Goal: Task Accomplishment & Management: Complete application form

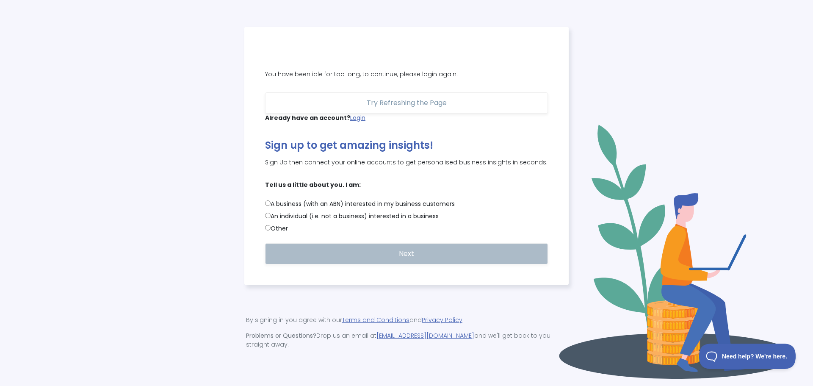
click at [297, 221] on label "An individual (i.e. not a business) interested in a business" at bounding box center [406, 216] width 283 height 9
click at [270, 218] on input "An individual (i.e. not a business) interested in a business" at bounding box center [268, 215] width 6 height 6
radio input "true"
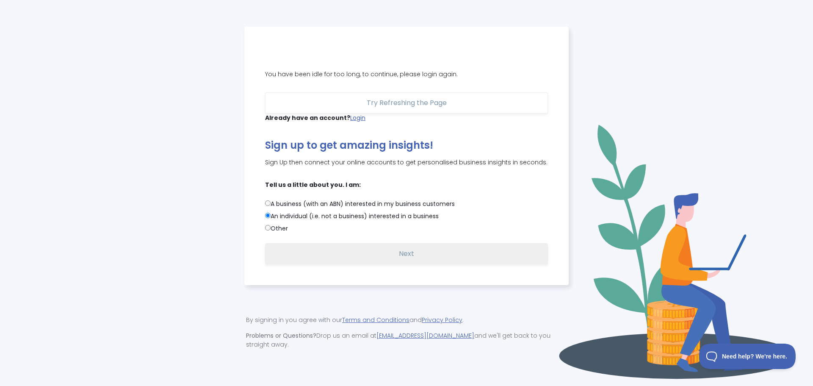
click at [411, 259] on span "Next" at bounding box center [406, 254] width 15 height 10
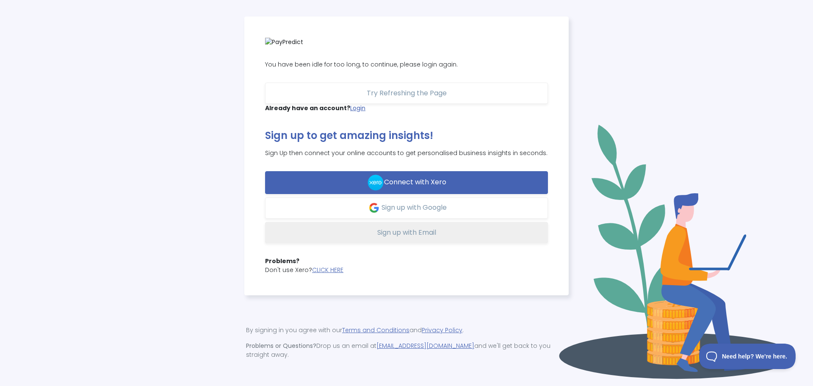
click at [401, 232] on span "Sign up with Email" at bounding box center [406, 232] width 59 height 10
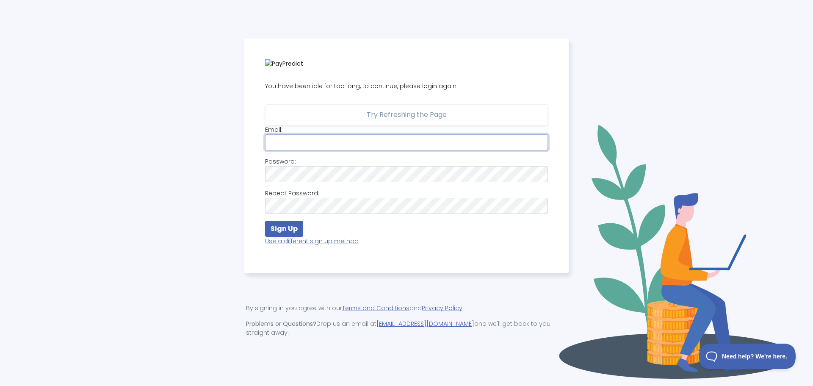
click at [328, 147] on input "email" at bounding box center [406, 142] width 283 height 16
type input "victor.ngoon@gmail.com"
click at [278, 232] on strong "Sign Up" at bounding box center [283, 228] width 27 height 10
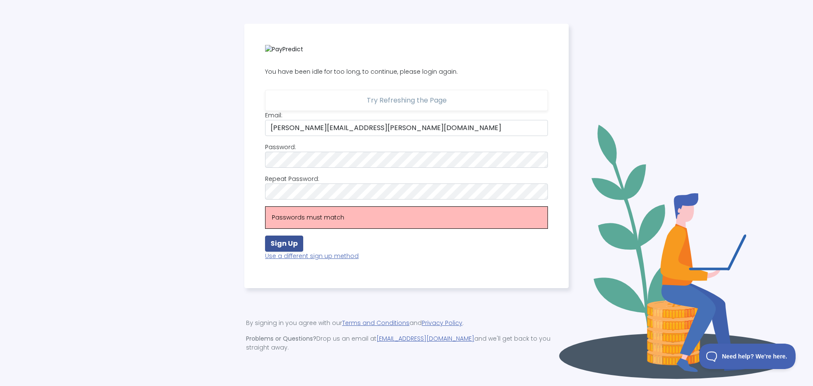
click at [287, 251] on button "Sign Up" at bounding box center [284, 243] width 38 height 16
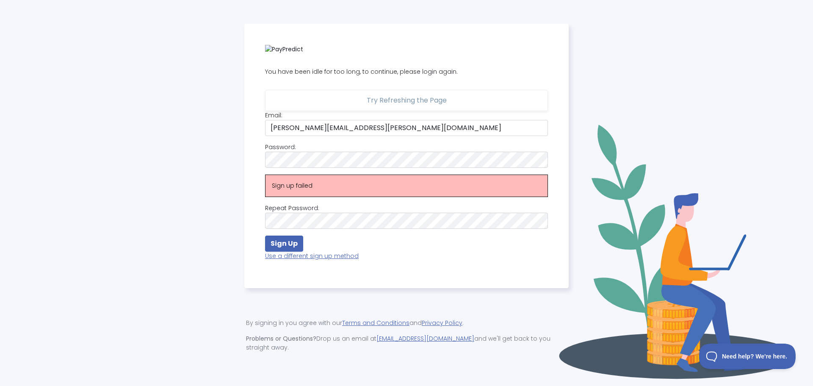
click at [653, 183] on div "You have been idle for too long, to continue, please login again. Try Refreshin…" at bounding box center [406, 193] width 802 height 338
click at [284, 243] on strong "Sign Up" at bounding box center [283, 243] width 27 height 10
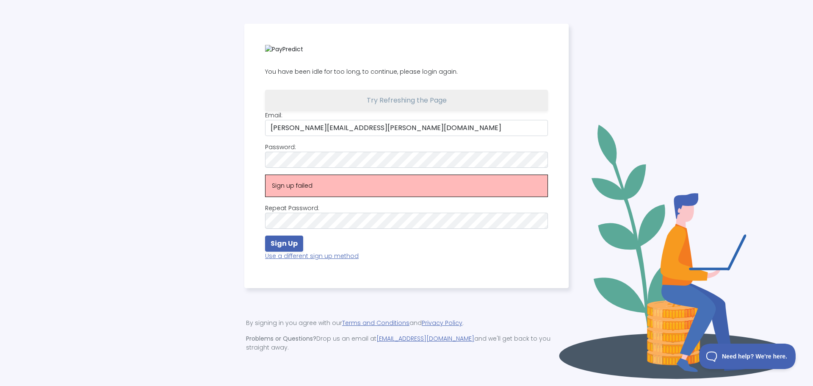
click at [415, 111] on button "Try Refreshing the Page" at bounding box center [406, 100] width 283 height 21
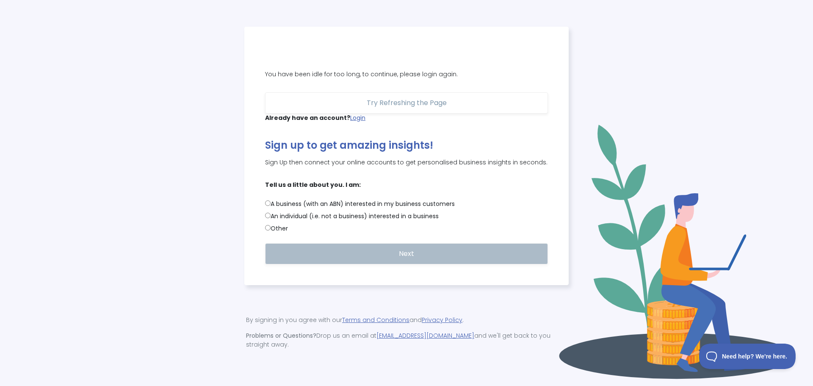
click at [267, 218] on input "An individual (i.e. not a business) interested in a business" at bounding box center [268, 215] width 6 height 6
radio input "true"
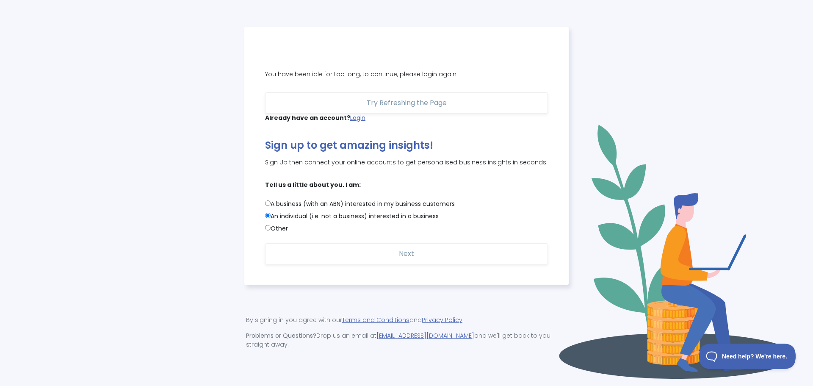
click at [270, 230] on input "Other" at bounding box center [268, 228] width 6 height 6
radio input "true"
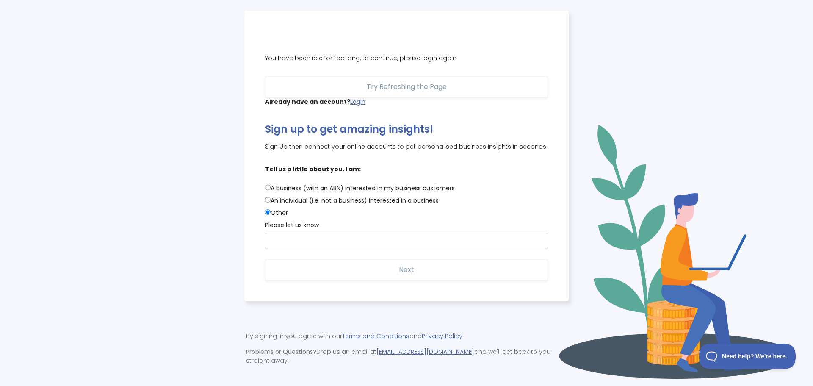
click at [262, 211] on div "You have been idle for too long, to continue, please login again. Try Refreshin…" at bounding box center [406, 156] width 324 height 290
click at [265, 215] on input "Other" at bounding box center [268, 212] width 6 height 6
click at [267, 202] on input "An individual (i.e. not a business) interested in a business" at bounding box center [268, 200] width 6 height 6
radio input "true"
radio input "false"
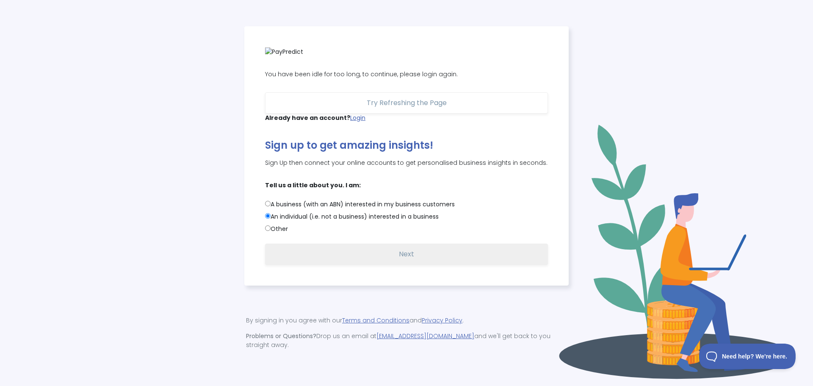
click at [406, 259] on span "Next" at bounding box center [406, 254] width 15 height 10
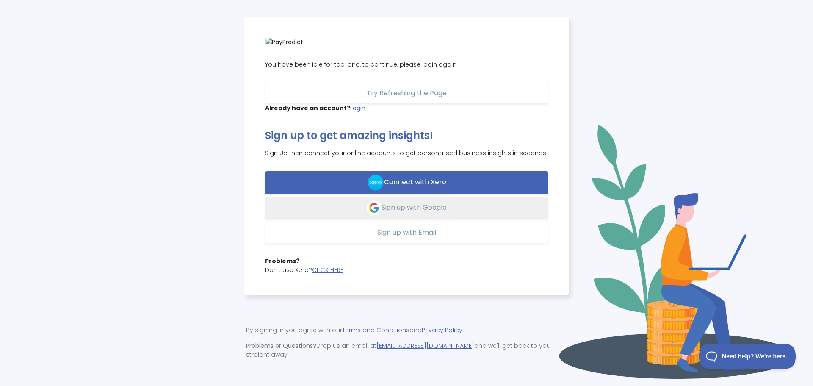
click at [409, 210] on span "Sign up with Google" at bounding box center [413, 207] width 65 height 10
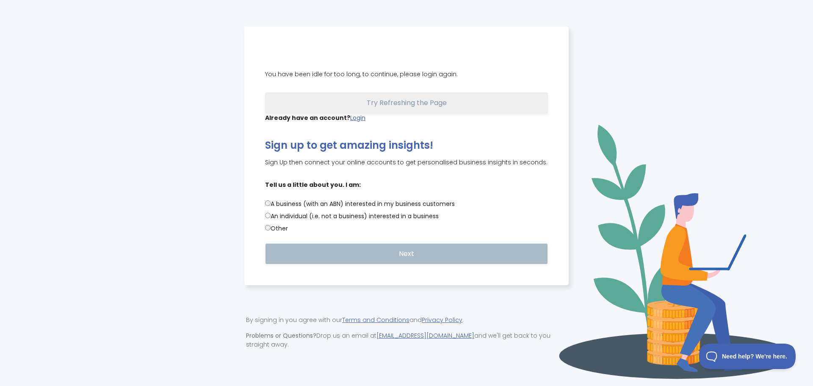
click at [385, 106] on span "Try Refreshing the Page" at bounding box center [407, 103] width 80 height 10
click at [387, 108] on span "Try Refreshing the Page" at bounding box center [407, 103] width 80 height 10
click at [356, 207] on label "A business (with an ABN) interested in my business customers" at bounding box center [406, 203] width 283 height 9
click at [270, 206] on input "A business (with an ABN) interested in my business customers" at bounding box center [268, 203] width 6 height 6
radio input "true"
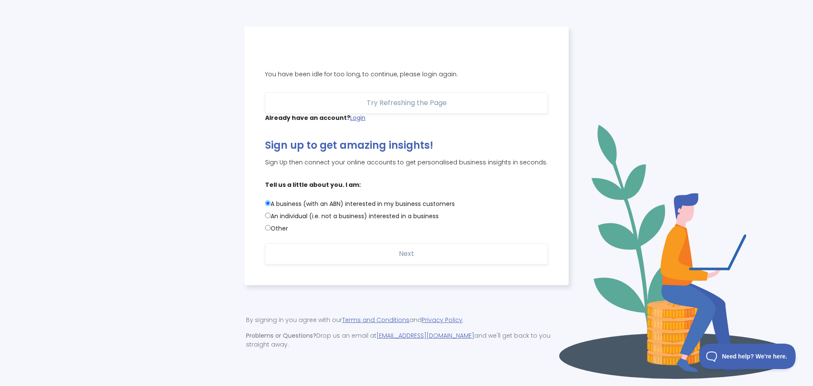
click at [280, 233] on label "Other" at bounding box center [406, 228] width 283 height 9
click at [270, 230] on input "Other" at bounding box center [268, 228] width 6 height 6
radio input "true"
radio input "false"
